Goal: Check status: Check status

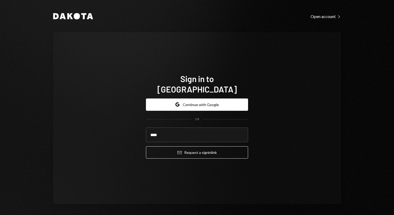
type input "**********"
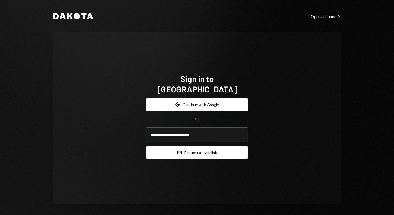
click at [209, 148] on button "Email Request a sign in link" at bounding box center [197, 152] width 102 height 12
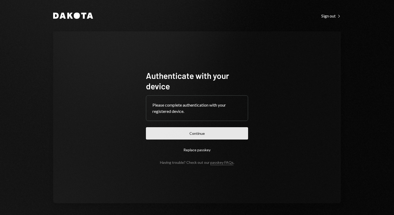
click at [167, 135] on button "Continue" at bounding box center [197, 133] width 102 height 12
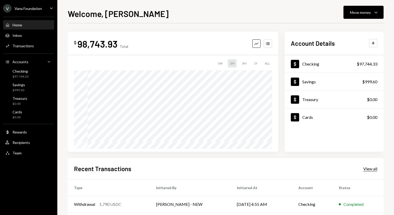
click at [373, 171] on div "View all" at bounding box center [370, 168] width 14 height 5
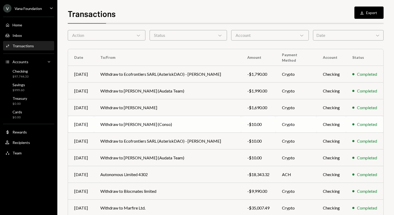
scroll to position [58, 0]
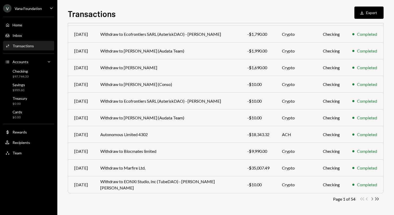
click at [373, 198] on icon "Chevron Right" at bounding box center [372, 198] width 5 height 5
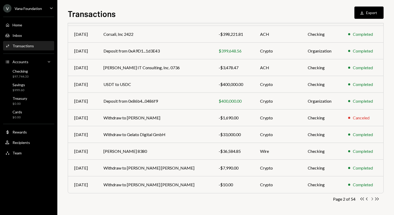
click at [371, 199] on icon "Chevron Right" at bounding box center [372, 198] width 5 height 5
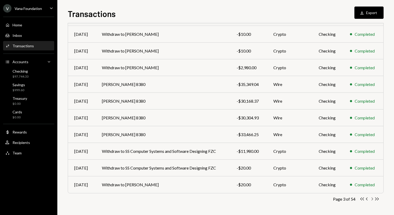
click at [373, 197] on icon "Chevron Right" at bounding box center [372, 198] width 5 height 5
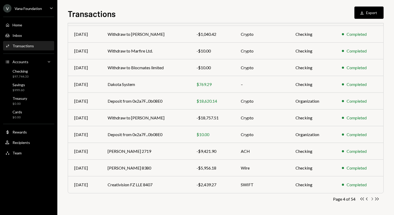
click at [372, 197] on icon "button" at bounding box center [373, 198] width 2 height 3
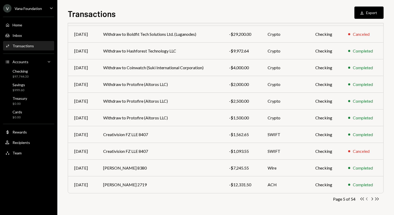
click at [366, 199] on icon "Chevron Left" at bounding box center [367, 198] width 5 height 5
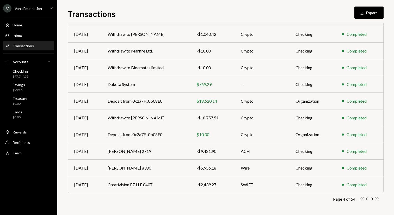
click at [366, 199] on icon "Chevron Left" at bounding box center [367, 198] width 5 height 5
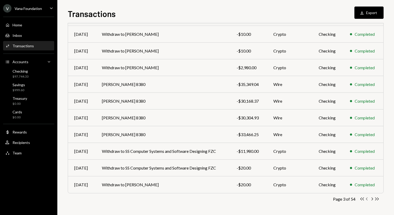
click at [366, 199] on icon "Chevron Left" at bounding box center [367, 198] width 5 height 5
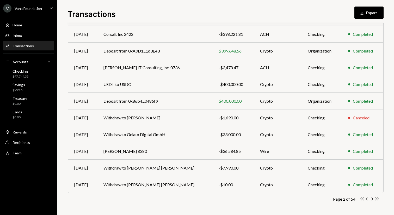
click at [366, 199] on icon "Chevron Left" at bounding box center [367, 198] width 5 height 5
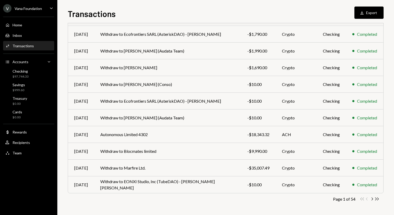
click at [366, 199] on div "Double Arrow Left Chevron Left Chevron Right Double Arrow Right" at bounding box center [370, 198] width 20 height 5
click at [372, 200] on icon "Chevron Right" at bounding box center [372, 198] width 5 height 5
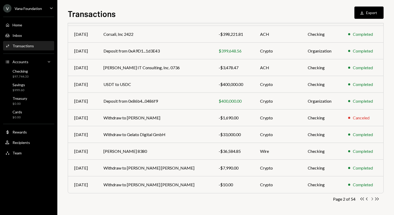
click at [372, 200] on icon "Chevron Right" at bounding box center [372, 198] width 5 height 5
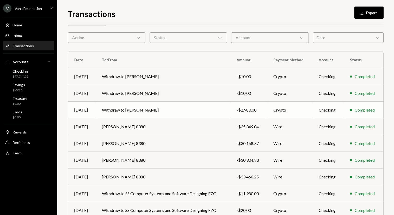
scroll to position [0, 0]
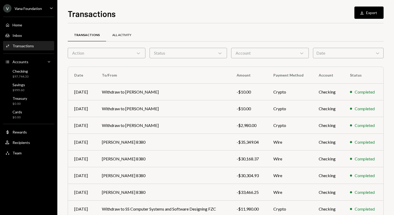
click at [126, 33] on div "All Activity" at bounding box center [121, 35] width 19 height 4
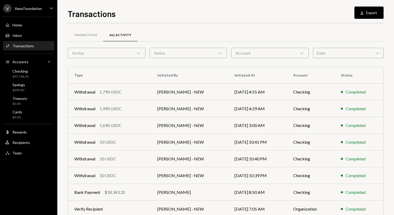
scroll to position [58, 0]
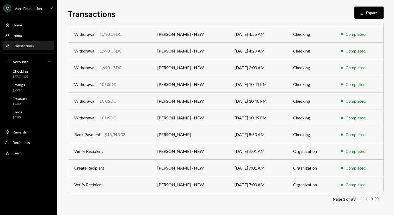
click at [374, 198] on icon "Chevron Right" at bounding box center [372, 198] width 5 height 5
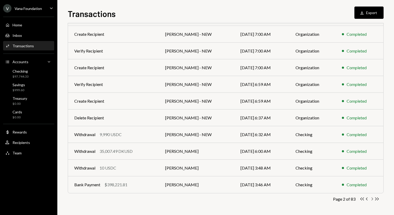
click at [371, 199] on icon "Chevron Right" at bounding box center [372, 198] width 5 height 5
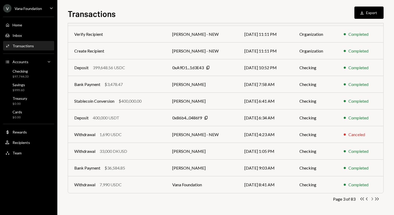
click at [372, 197] on icon "Chevron Right" at bounding box center [372, 198] width 5 height 5
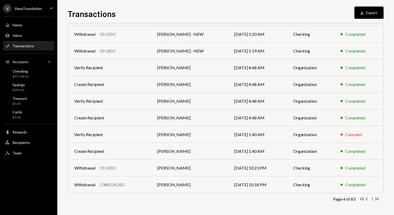
click at [372, 199] on icon "Chevron Right" at bounding box center [372, 198] width 5 height 5
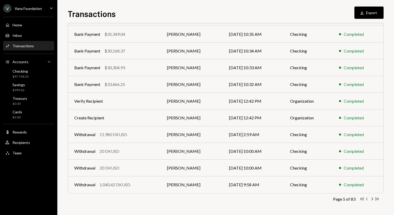
click at [368, 200] on icon "Chevron Left" at bounding box center [367, 198] width 5 height 5
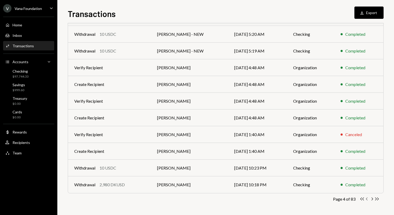
click at [368, 200] on icon "Chevron Left" at bounding box center [367, 198] width 5 height 5
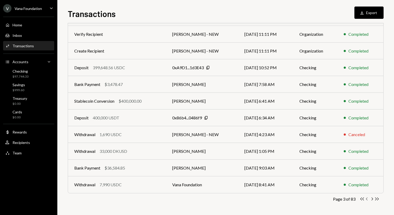
click at [367, 199] on icon "button" at bounding box center [367, 198] width 2 height 3
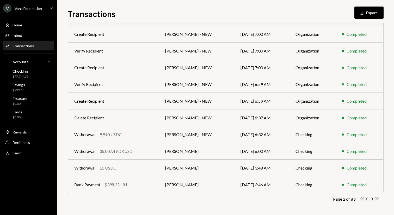
click at [367, 200] on icon "Chevron Left" at bounding box center [367, 198] width 5 height 5
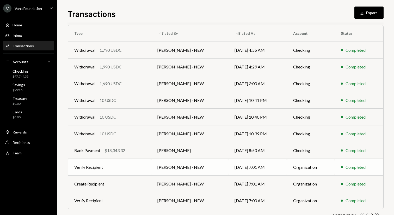
scroll to position [41, 0]
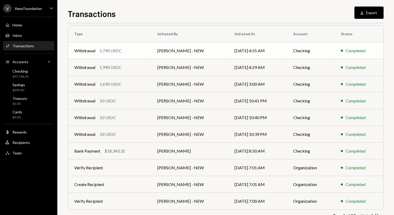
click at [113, 54] on td "Withdrawal 1,790 USDC" at bounding box center [109, 50] width 83 height 17
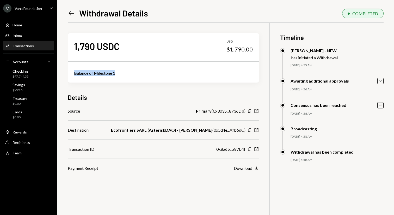
drag, startPoint x: 120, startPoint y: 72, endPoint x: 73, endPoint y: 71, distance: 47.2
click at [73, 71] on div "Balance of Milestone 1" at bounding box center [163, 73] width 191 height 19
copy div "Balance of Milestone 1"
click at [72, 11] on icon "Left Arrow" at bounding box center [71, 13] width 7 height 7
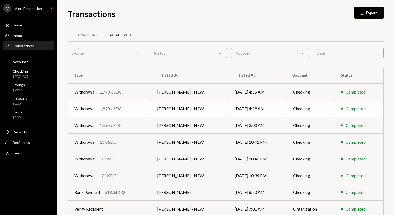
click at [151, 111] on td "Withdrawal 1,990 USDC" at bounding box center [109, 108] width 83 height 17
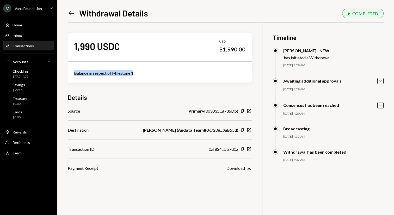
drag, startPoint x: 141, startPoint y: 74, endPoint x: 75, endPoint y: 73, distance: 65.4
click at [75, 73] on div "Balance in respect of Milestone 1" at bounding box center [160, 73] width 172 height 6
copy div "Balance in respect of Milestone 1"
click at [72, 13] on icon "Left Arrow" at bounding box center [71, 13] width 7 height 7
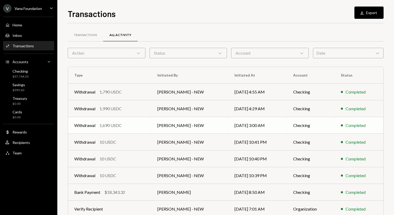
click at [147, 125] on td "Withdrawal 1,690 USDC" at bounding box center [109, 125] width 83 height 17
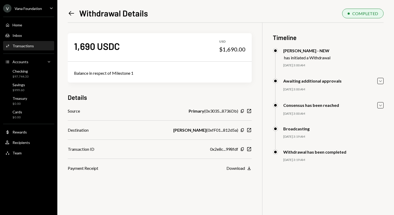
click at [139, 74] on div "Balance in respect of Milestone 1" at bounding box center [160, 73] width 172 height 6
drag, startPoint x: 139, startPoint y: 74, endPoint x: 78, endPoint y: 73, distance: 60.2
click at [78, 73] on div "Balance in respect of Milestone 1" at bounding box center [160, 73] width 172 height 6
copy div "Balance in respect of Milestone 1"
click at [68, 7] on div "Left Arrow Withdrawal Details COMPLETED 1,690 USDC USD $1,690.00 Balance in res…" at bounding box center [225, 107] width 337 height 215
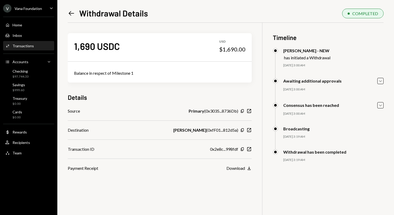
click at [68, 11] on icon "Left Arrow" at bounding box center [71, 13] width 7 height 7
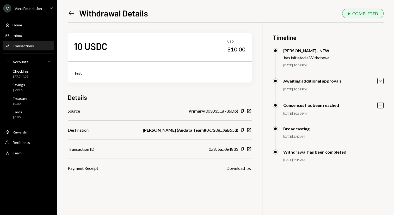
click at [71, 13] on icon "Left Arrow" at bounding box center [71, 13] width 7 height 7
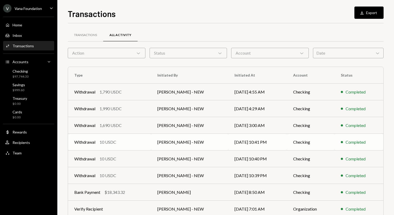
click at [119, 138] on td "Withdrawal 10 USDC" at bounding box center [109, 141] width 83 height 17
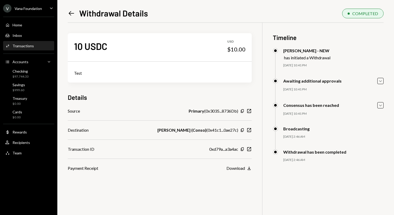
click at [72, 13] on icon at bounding box center [71, 13] width 5 height 4
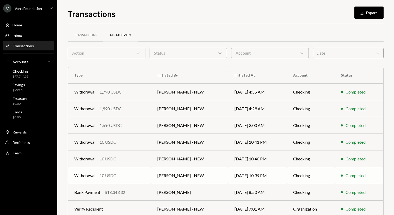
click at [120, 174] on div "Withdrawal 10 USDC" at bounding box center [109, 175] width 71 height 6
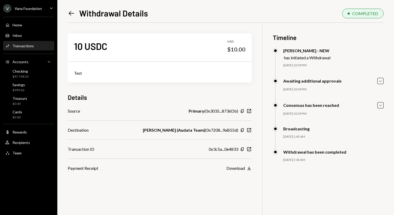
drag, startPoint x: 122, startPoint y: 129, endPoint x: 208, endPoint y: 131, distance: 85.8
click at [205, 131] on b "[PERSON_NAME] (Audata Team)" at bounding box center [174, 130] width 62 height 6
copy b "[PERSON_NAME] (Audata Team)"
click at [68, 15] on icon "Left Arrow" at bounding box center [71, 13] width 7 height 7
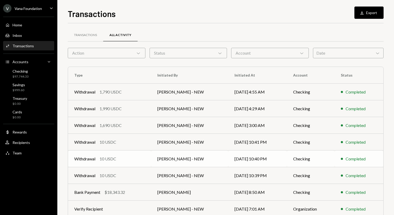
click at [115, 156] on div "10 USDC" at bounding box center [108, 158] width 17 height 6
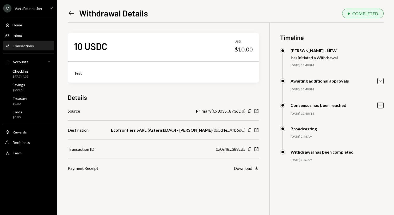
drag, startPoint x: 118, startPoint y: 129, endPoint x: 212, endPoint y: 131, distance: 94.4
click at [212, 131] on div "Destination Ecofrontiers SARL (AsteriskDAO) - [PERSON_NAME] ( 0x5d4e...Afb6dC )…" at bounding box center [163, 130] width 191 height 6
copy b "Ecofrontiers SARL (AsteriskDAO) - [PERSON_NAME]"
click at [70, 12] on icon at bounding box center [71, 13] width 5 height 4
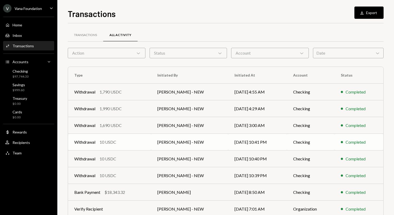
click at [119, 145] on div "Withdrawal 10 USDC" at bounding box center [109, 142] width 71 height 6
